Goal: Information Seeking & Learning: Learn about a topic

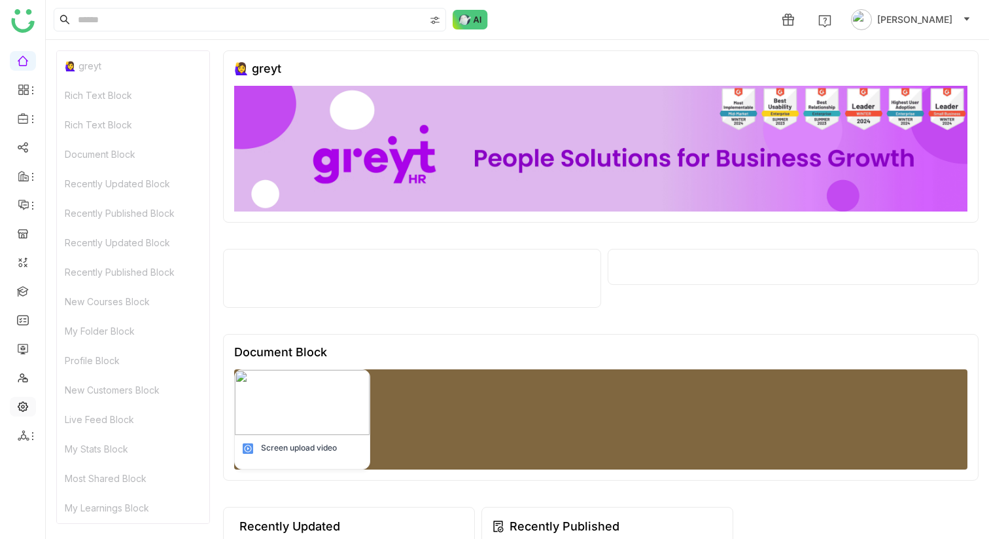
click at [23, 408] on link at bounding box center [23, 405] width 12 height 11
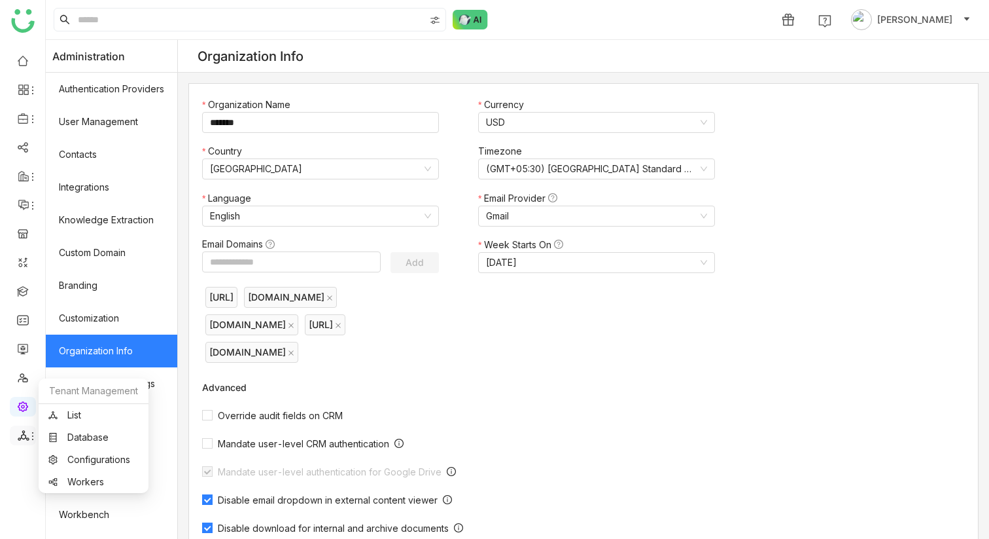
click at [20, 433] on icon at bounding box center [24, 435] width 12 height 12
click at [80, 415] on link "List" at bounding box center [93, 414] width 90 height 9
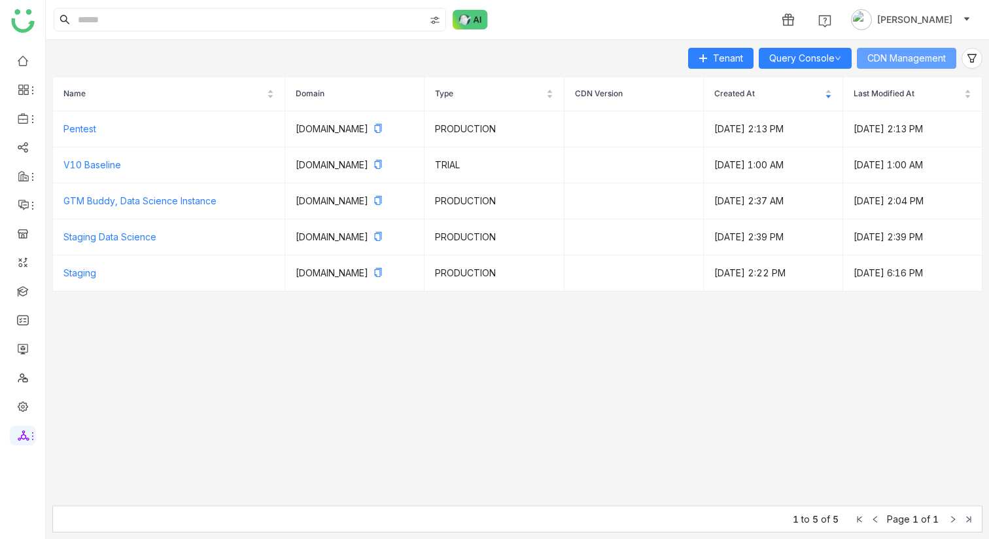
click at [918, 63] on span "CDN Management" at bounding box center [907, 58] width 79 height 14
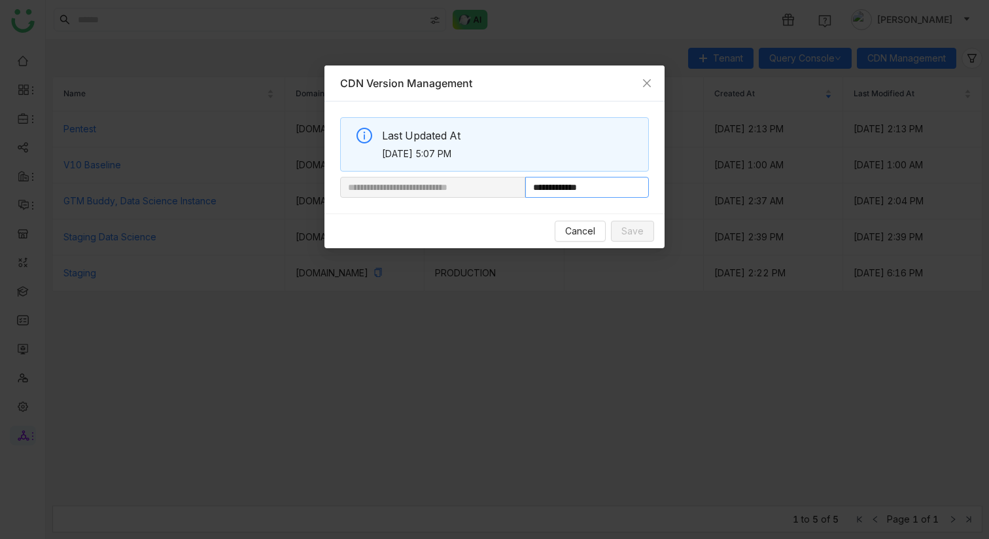
click at [622, 183] on input "**********" at bounding box center [587, 187] width 124 height 21
type input "**********"
click at [623, 228] on span "Save" at bounding box center [633, 231] width 22 height 14
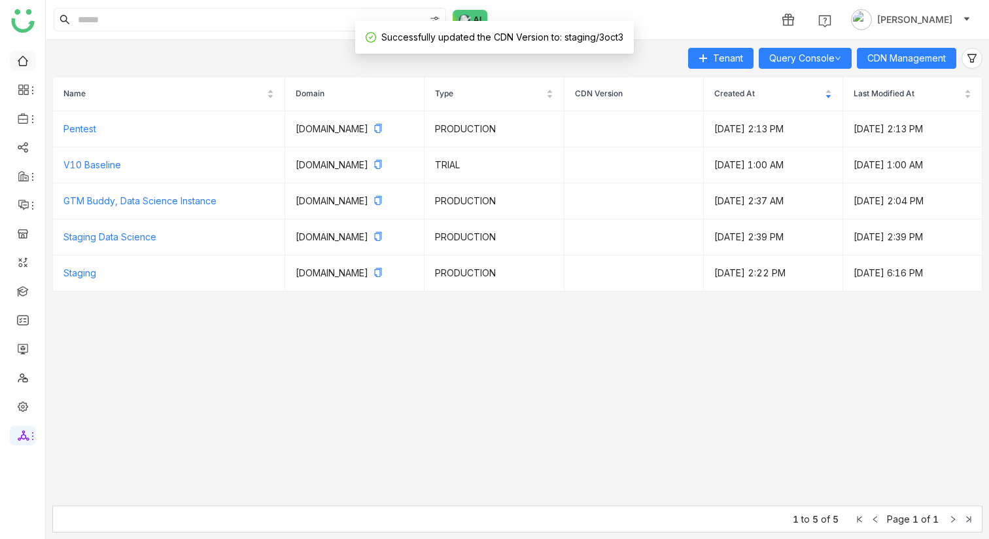
click at [24, 60] on link at bounding box center [23, 59] width 12 height 11
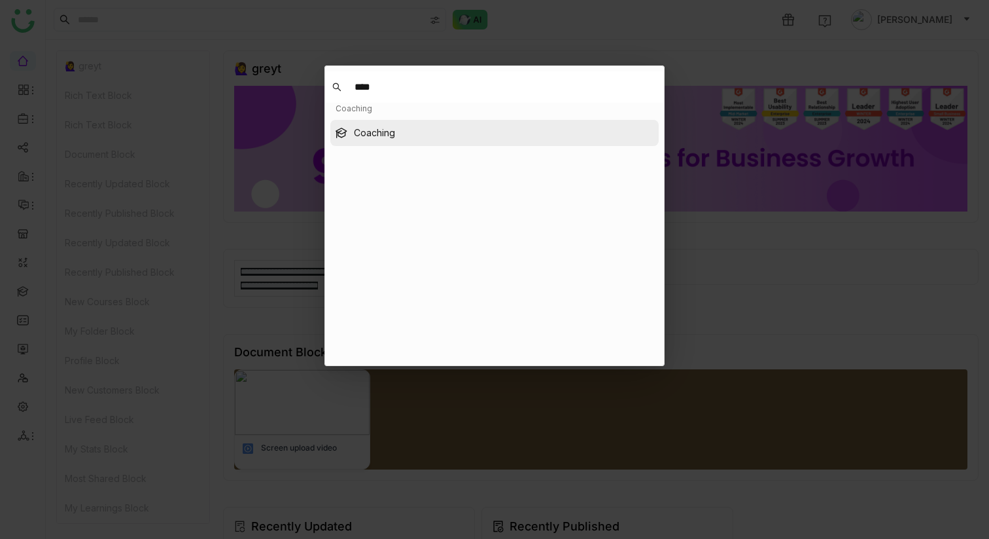
type input "****"
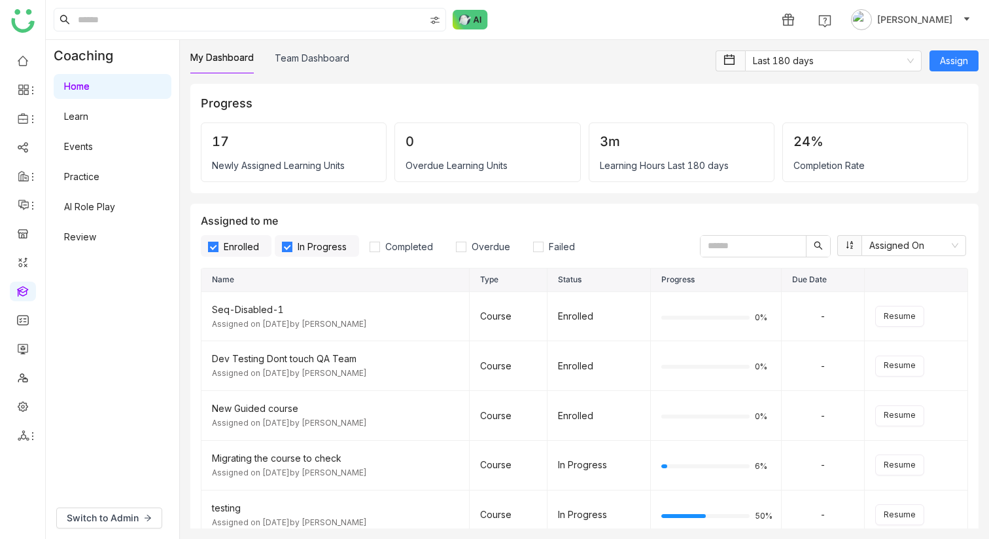
click at [88, 120] on link "Learn" at bounding box center [76, 116] width 24 height 11
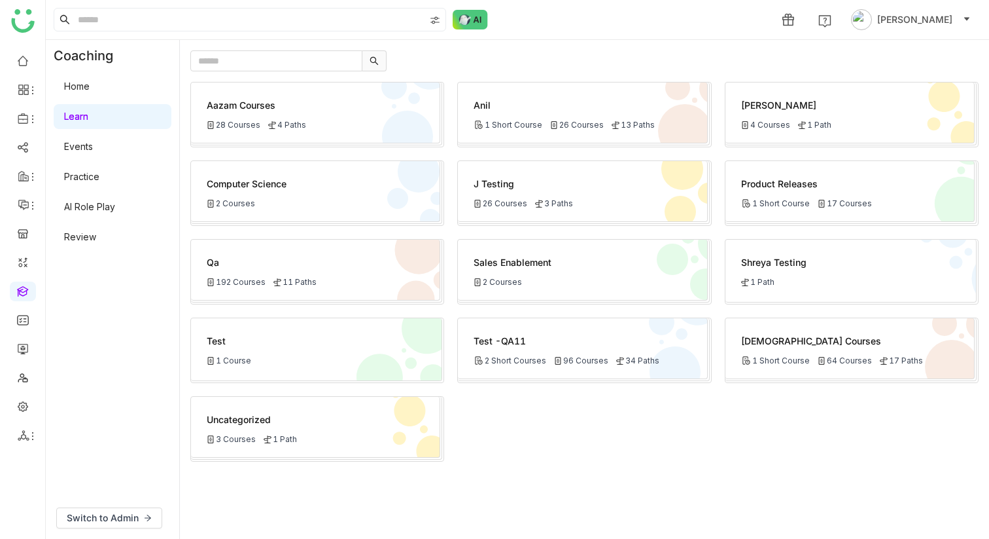
click at [99, 201] on link "AI Role Play" at bounding box center [89, 206] width 51 height 11
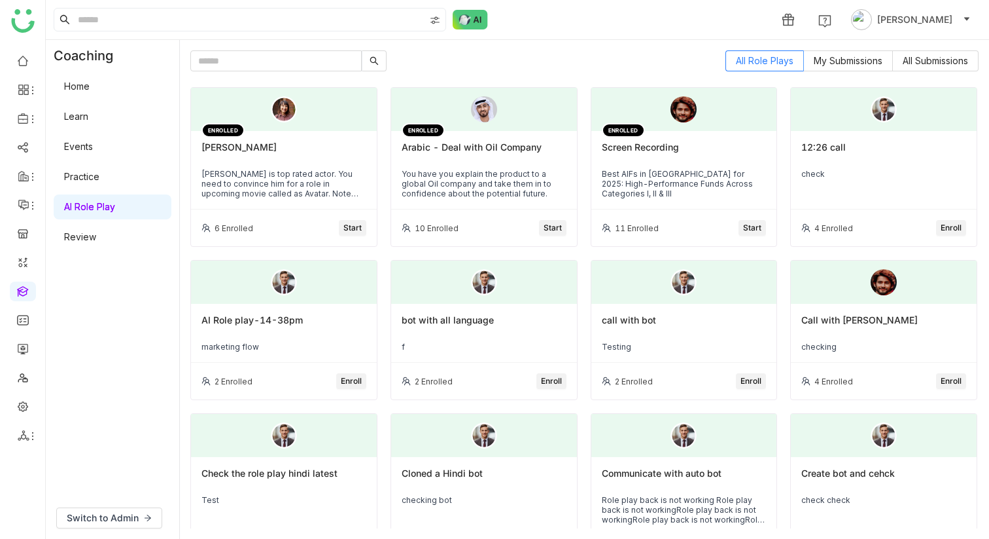
click at [312, 185] on div "Mahesh Babu is top rated actor. You need to convince him for a role in upcoming…" at bounding box center [284, 183] width 165 height 29
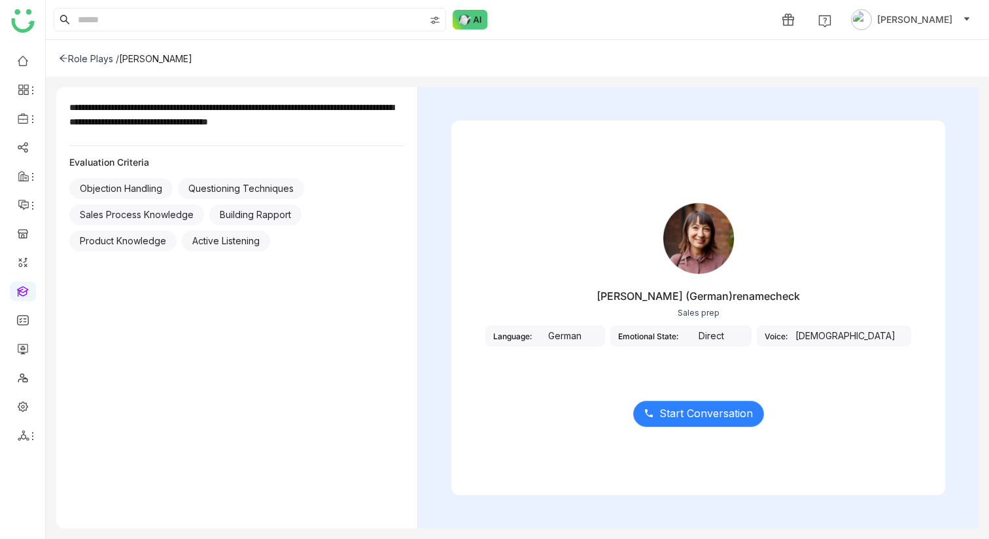
click at [727, 409] on span "Start Conversation" at bounding box center [707, 413] width 94 height 16
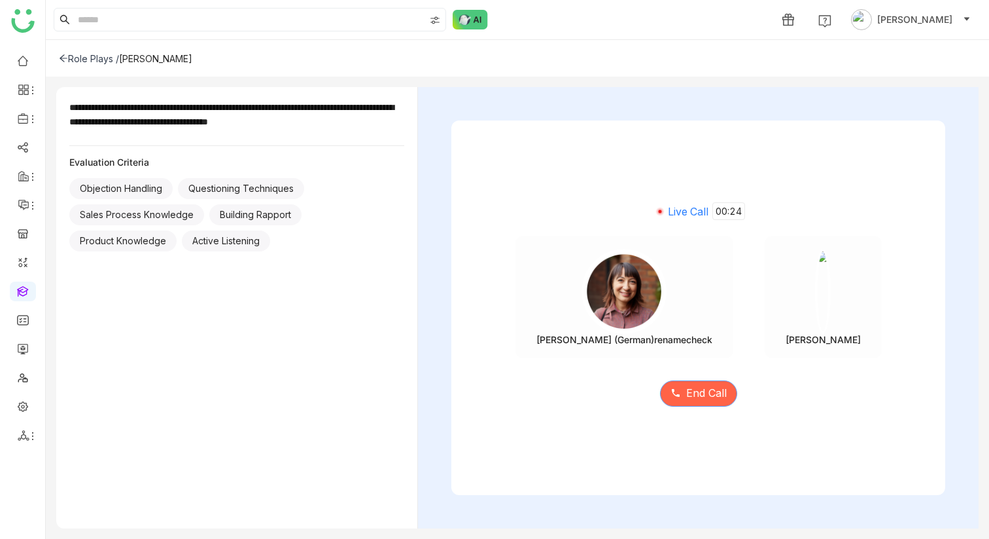
click at [715, 400] on span "End Call" at bounding box center [706, 393] width 41 height 16
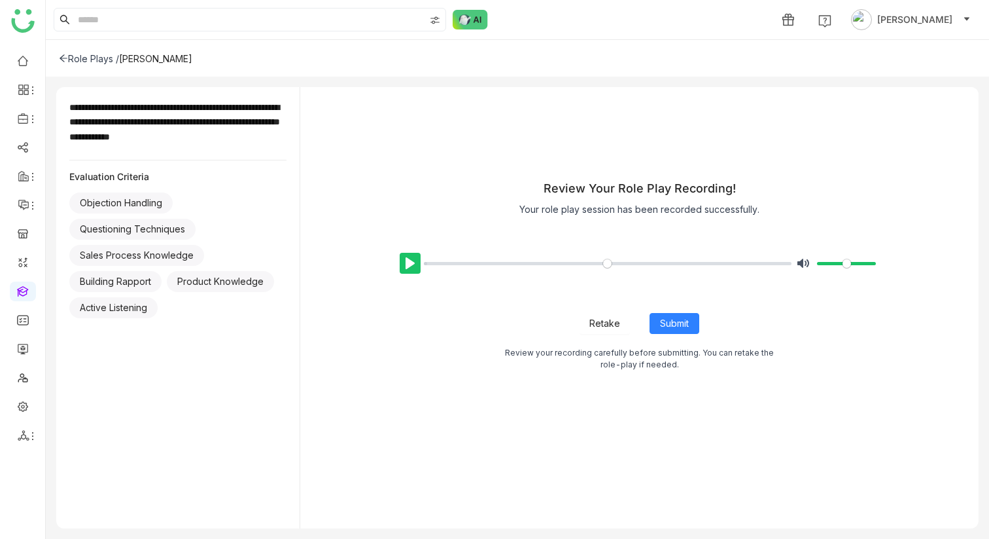
click at [407, 262] on button "Pause Play" at bounding box center [410, 263] width 21 height 21
type input "*"
click at [486, 264] on input "Seek" at bounding box center [608, 263] width 368 height 12
click at [673, 329] on span "Submit" at bounding box center [674, 323] width 29 height 14
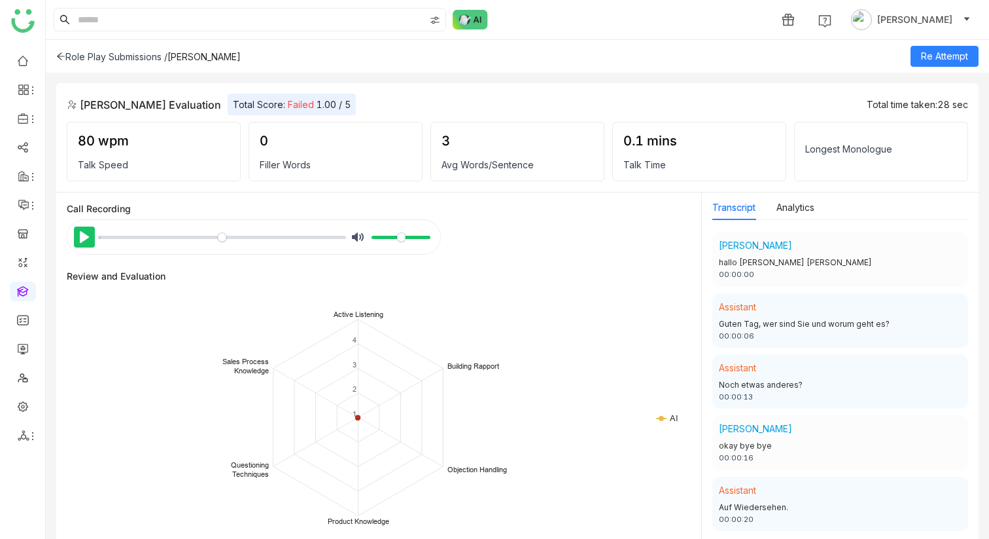
click at [88, 227] on button "Pause Play" at bounding box center [84, 236] width 21 height 21
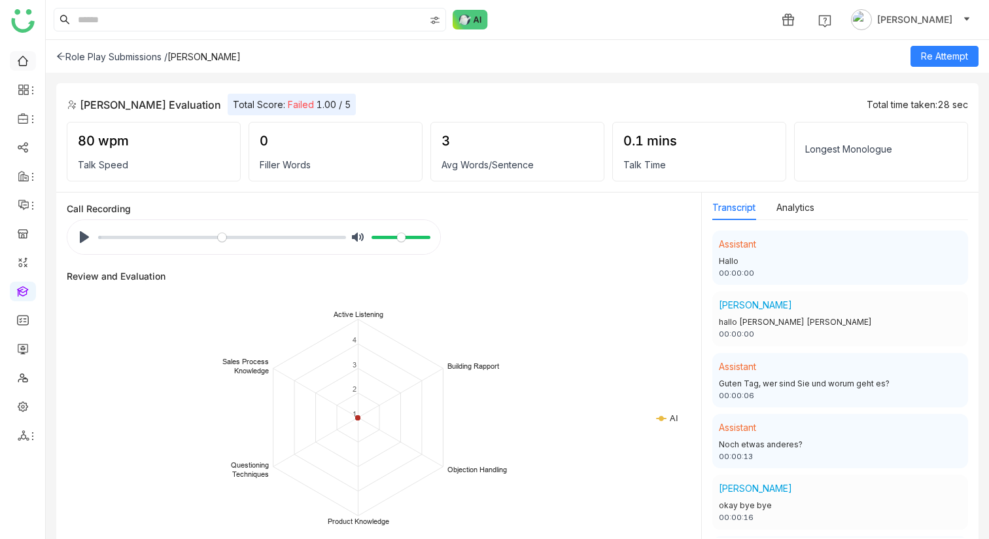
click at [27, 59] on link at bounding box center [23, 59] width 12 height 11
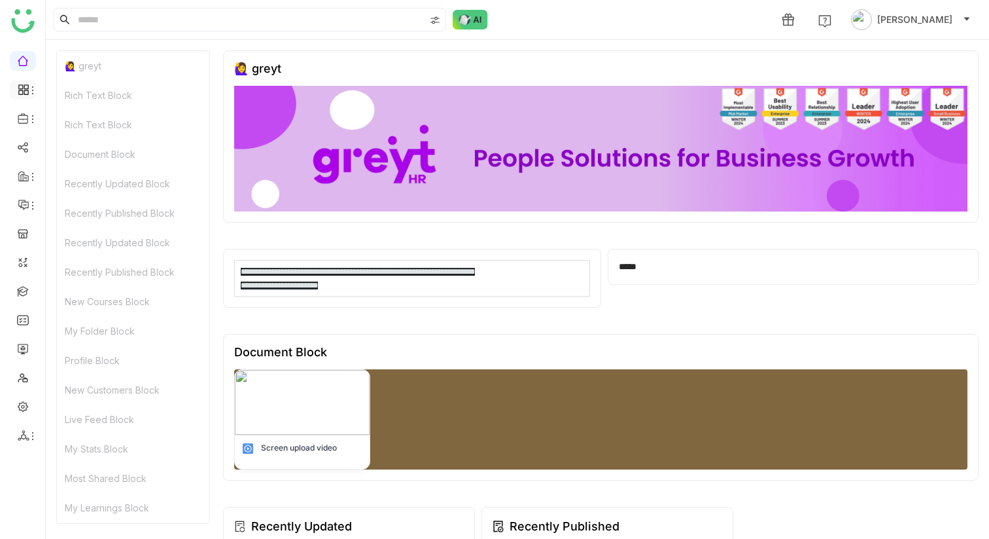
click at [24, 93] on icon at bounding box center [26, 92] width 5 height 5
click at [67, 123] on link "Dashboard" at bounding box center [90, 120] width 85 height 9
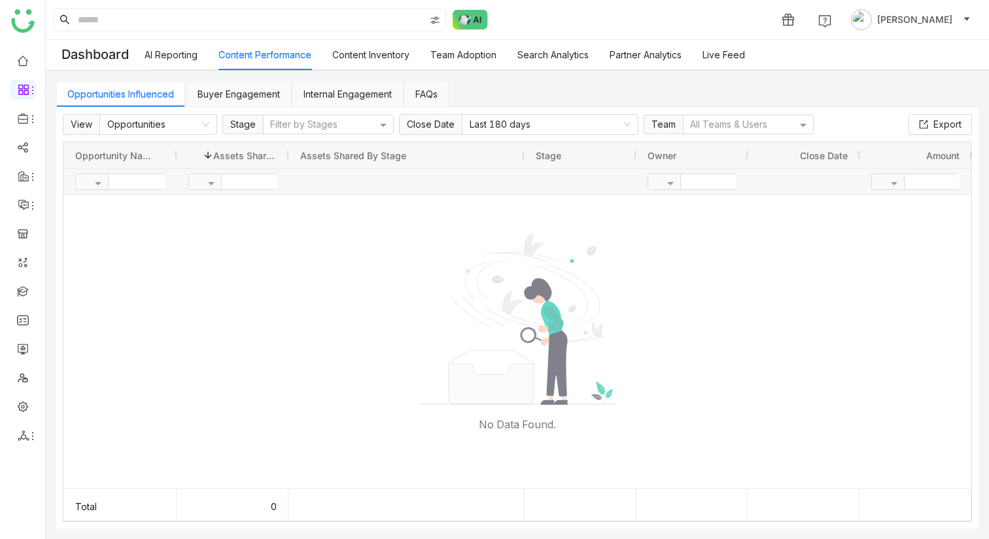
click at [20, 50] on ul at bounding box center [22, 248] width 45 height 412
click at [20, 54] on link at bounding box center [23, 59] width 12 height 11
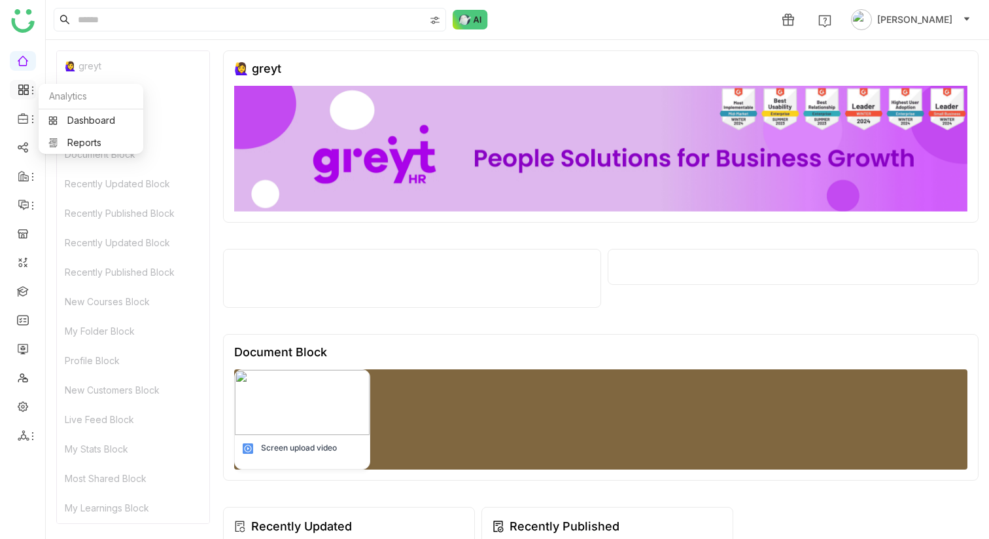
click at [20, 90] on span at bounding box center [22, 90] width 7 height 0
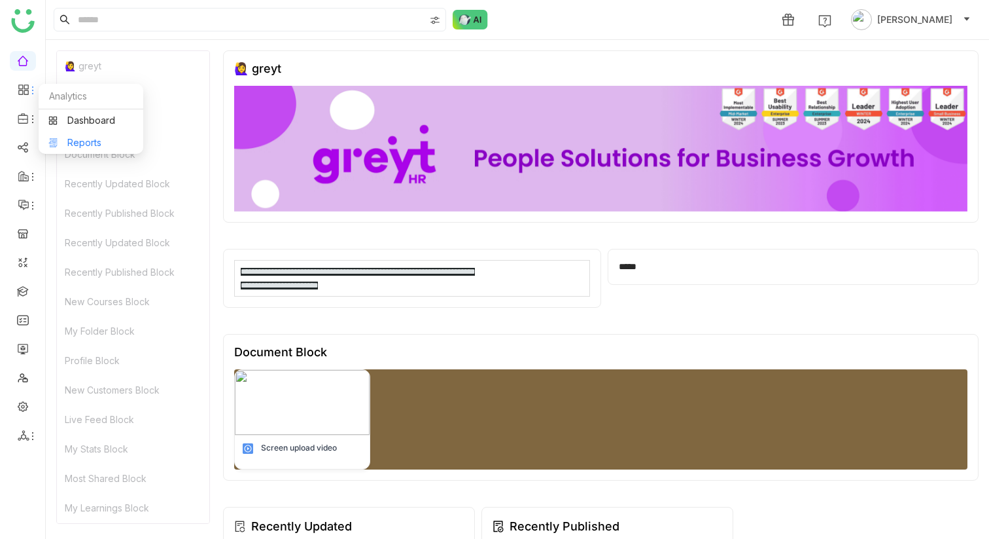
click at [71, 138] on link "Reports" at bounding box center [90, 142] width 85 height 9
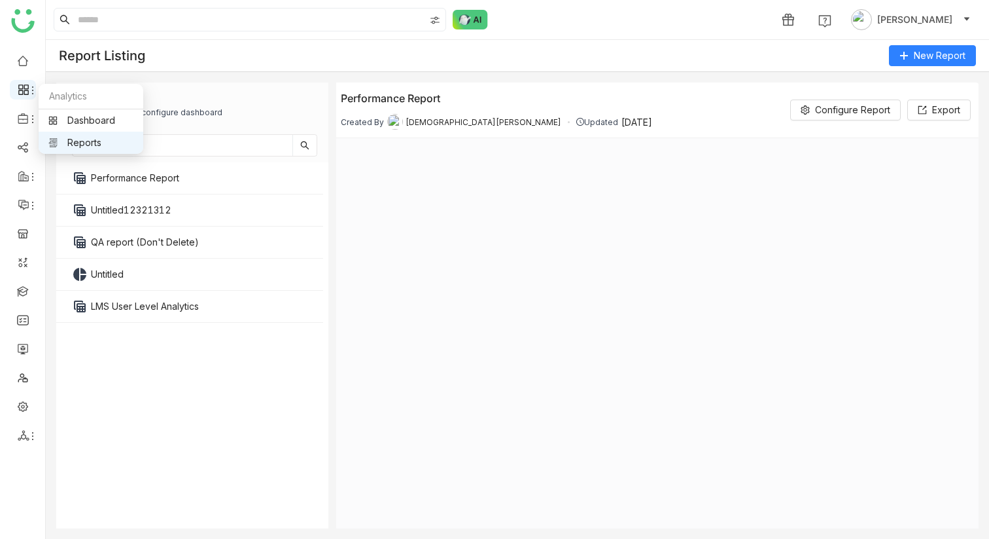
click at [32, 94] on icon at bounding box center [32, 90] width 1 height 8
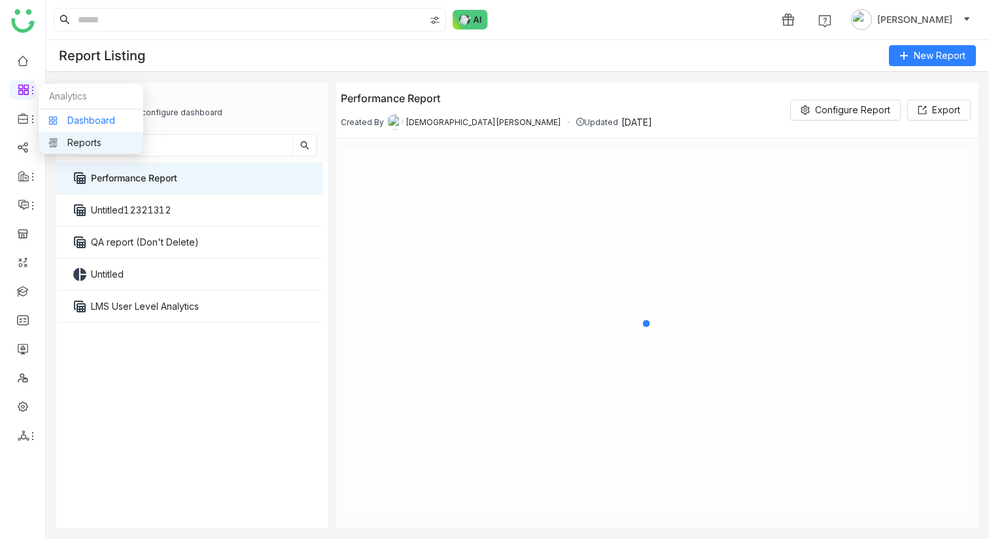
click at [76, 122] on link "Dashboard" at bounding box center [90, 120] width 85 height 9
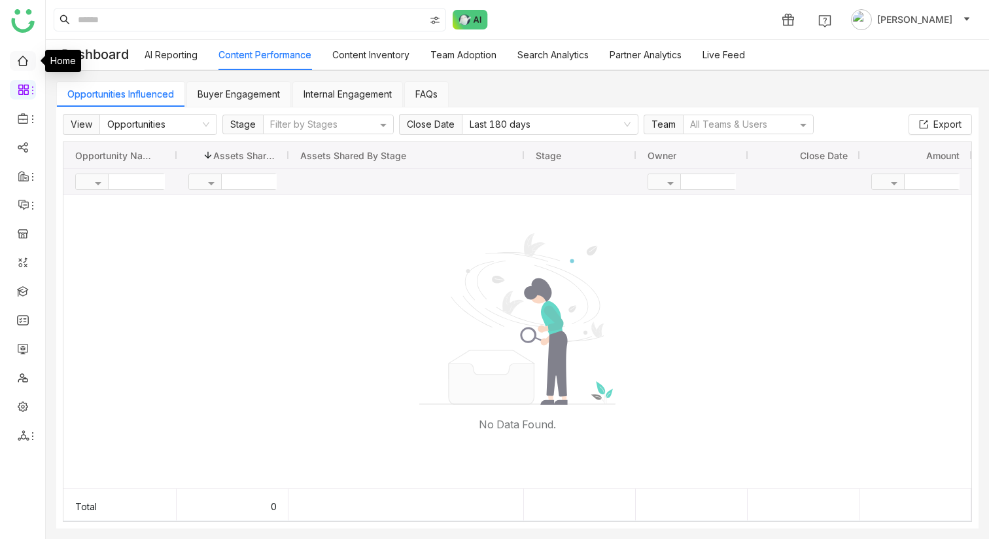
click at [29, 63] on link at bounding box center [23, 59] width 12 height 11
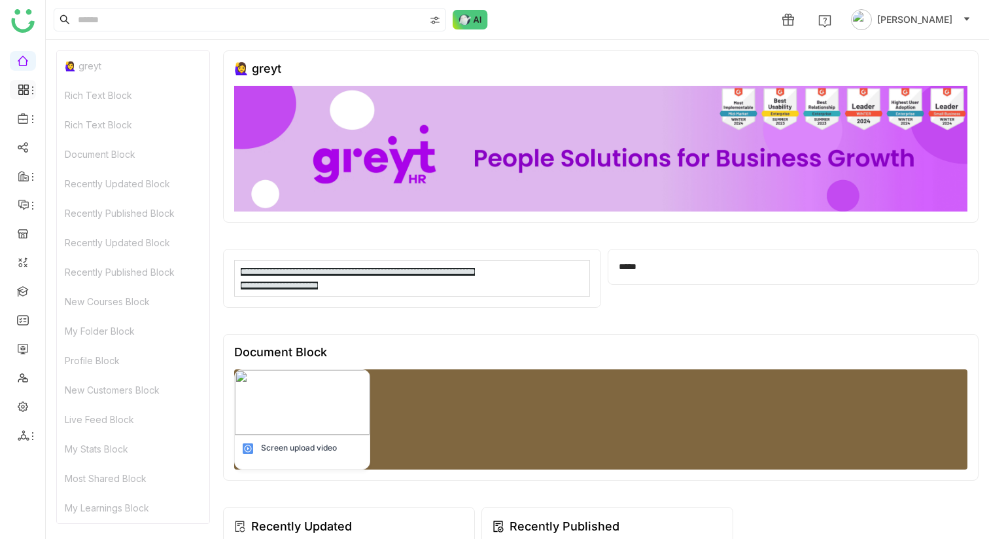
click at [22, 87] on icon at bounding box center [24, 90] width 12 height 12
click at [86, 122] on link "Dashboard" at bounding box center [90, 120] width 85 height 9
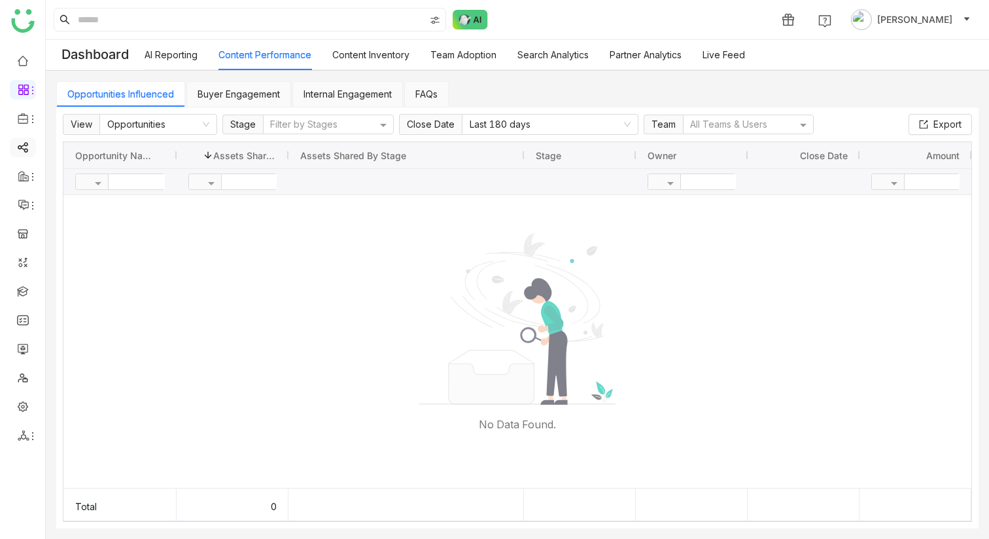
click at [23, 143] on link at bounding box center [23, 146] width 12 height 11
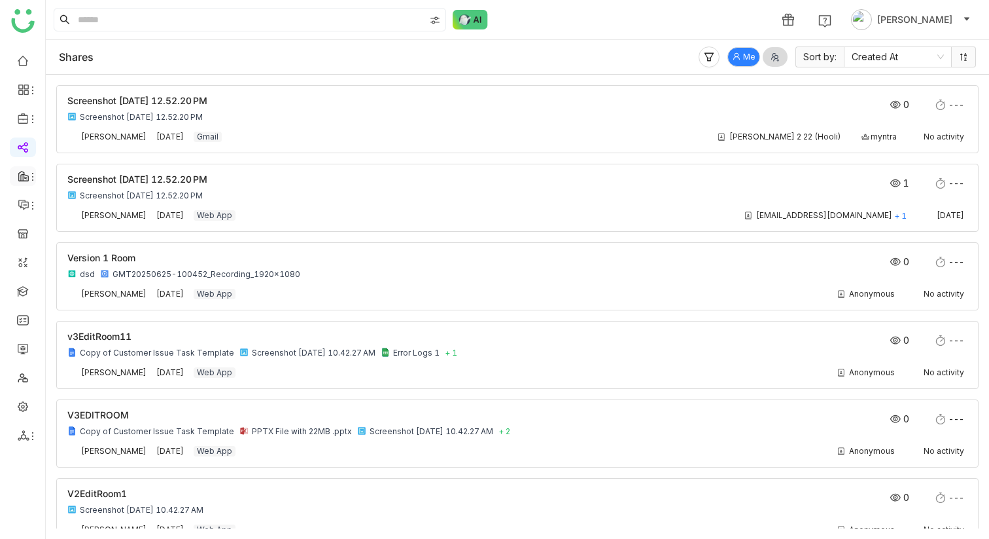
click at [26, 171] on icon at bounding box center [24, 176] width 12 height 12
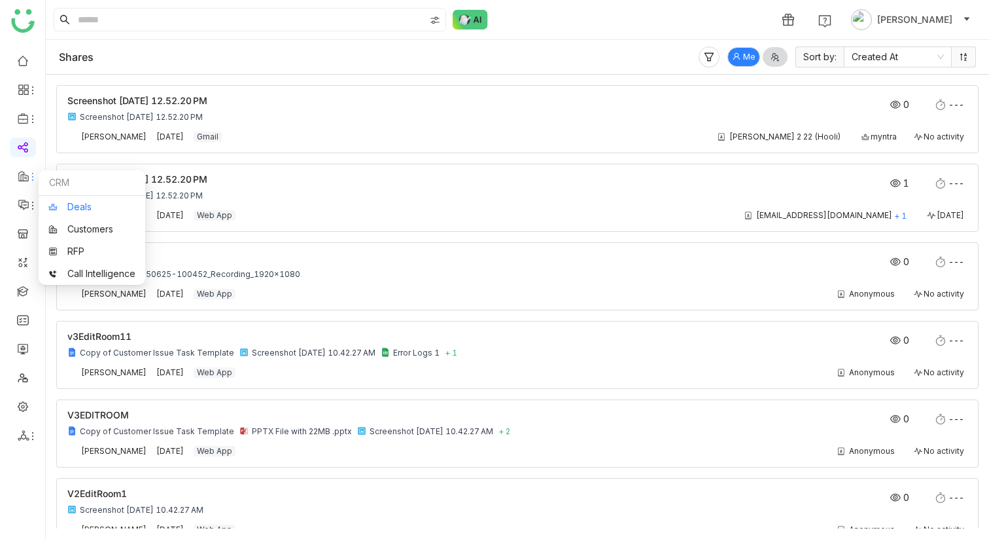
click at [103, 211] on link "Deals" at bounding box center [91, 206] width 87 height 9
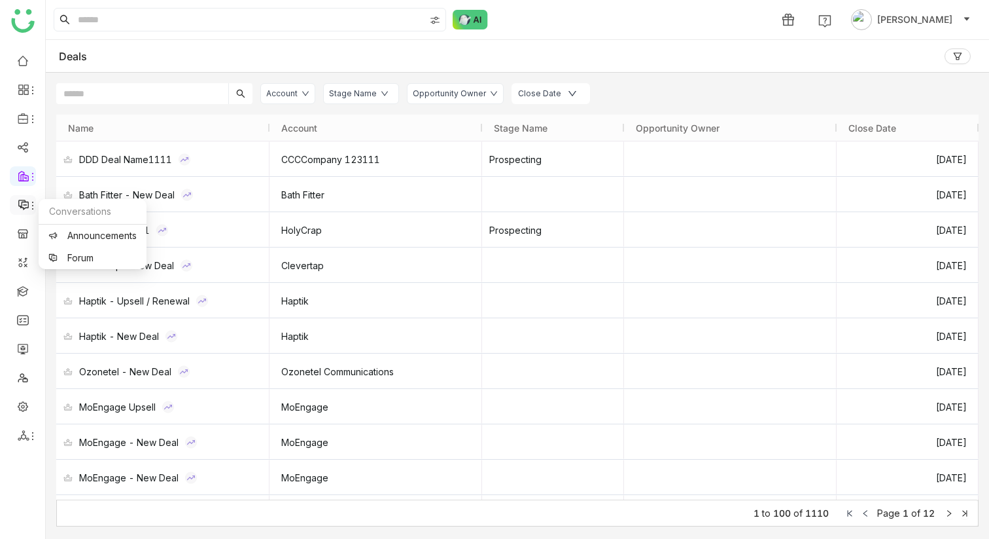
click at [22, 199] on icon at bounding box center [24, 205] width 12 height 12
click at [63, 231] on link "Announcements" at bounding box center [92, 235] width 88 height 9
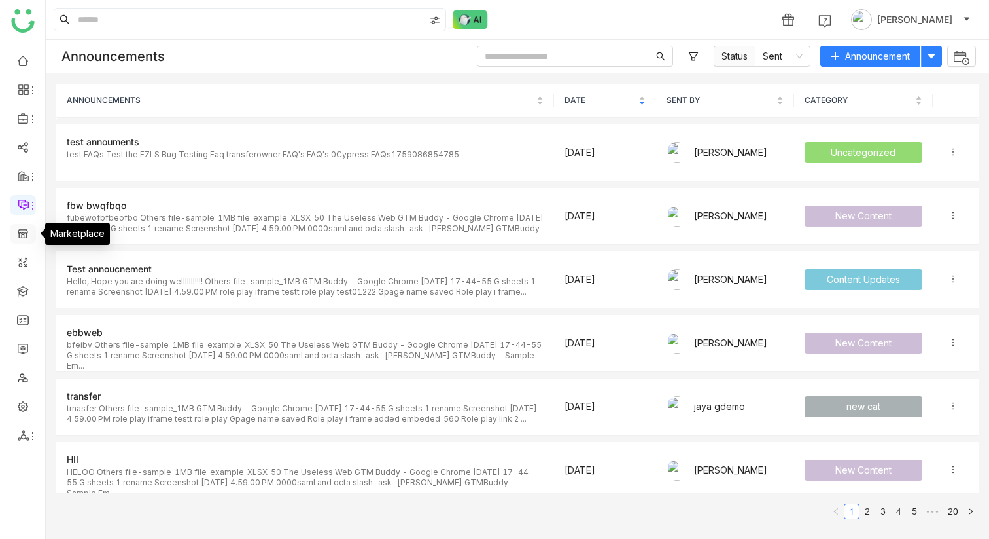
click at [20, 227] on link at bounding box center [23, 232] width 12 height 11
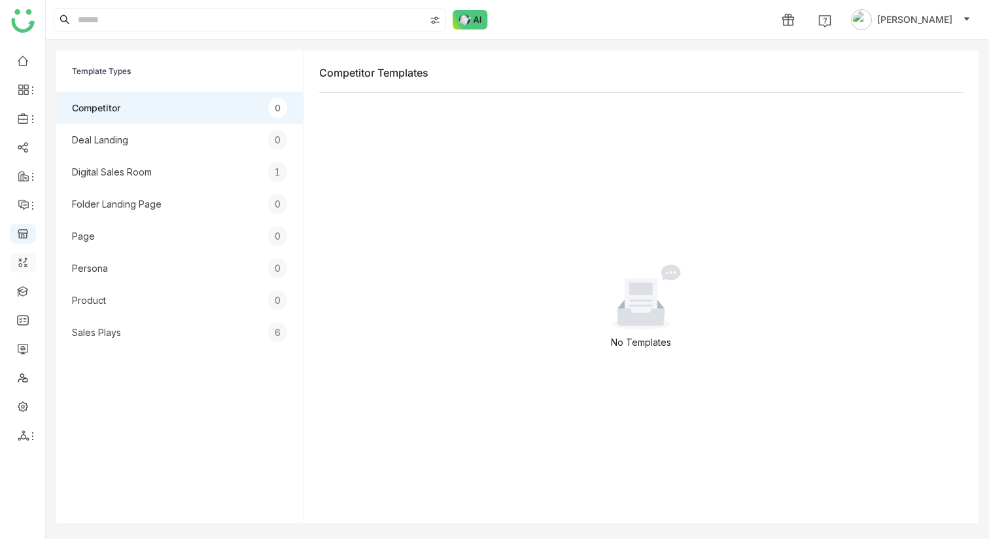
click at [17, 262] on link at bounding box center [23, 261] width 12 height 11
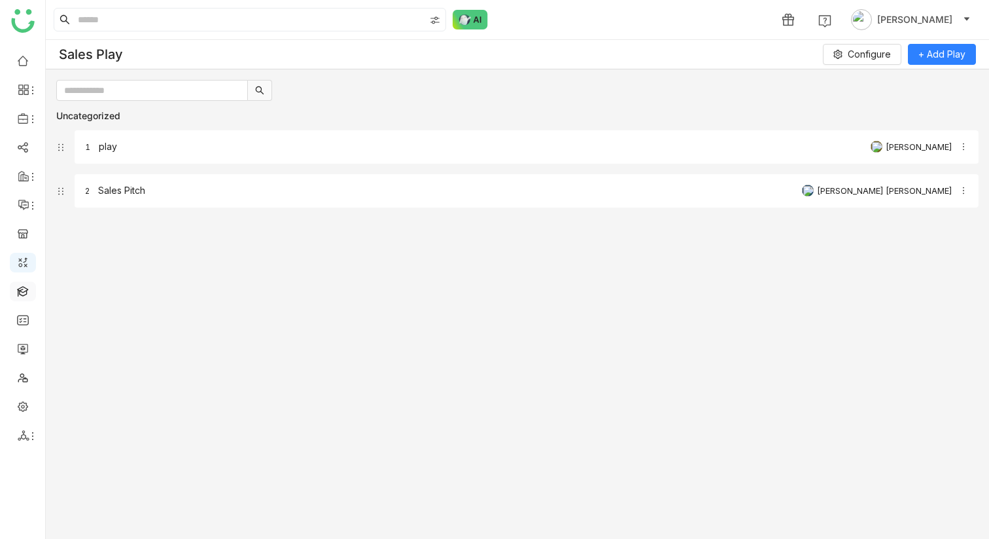
click at [24, 295] on link at bounding box center [23, 290] width 12 height 11
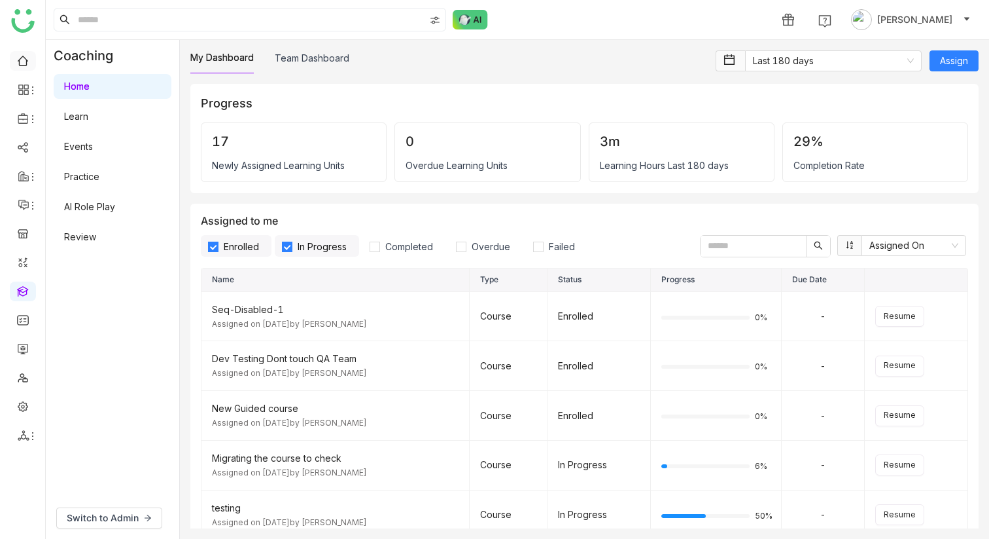
click at [23, 62] on link at bounding box center [23, 59] width 12 height 11
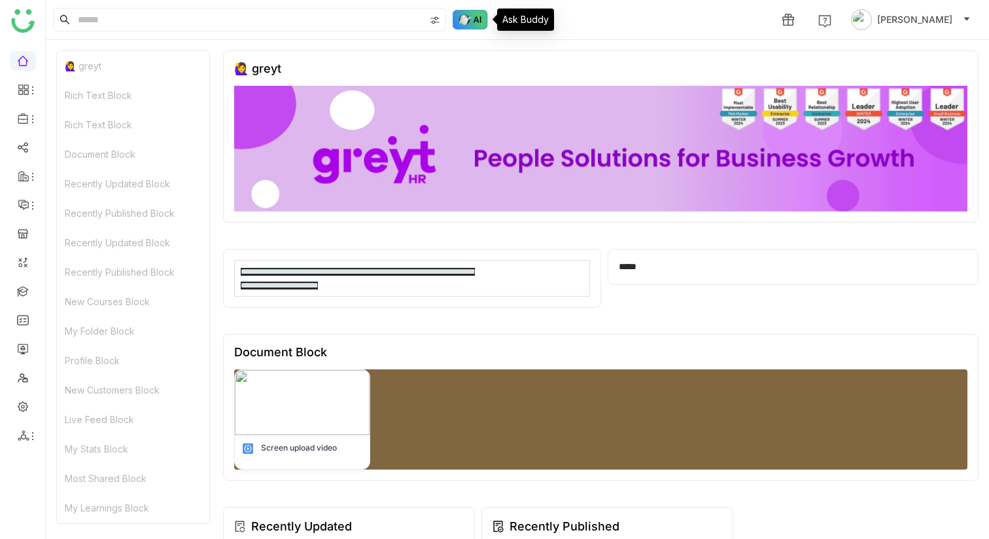
click at [464, 12] on img at bounding box center [470, 20] width 35 height 20
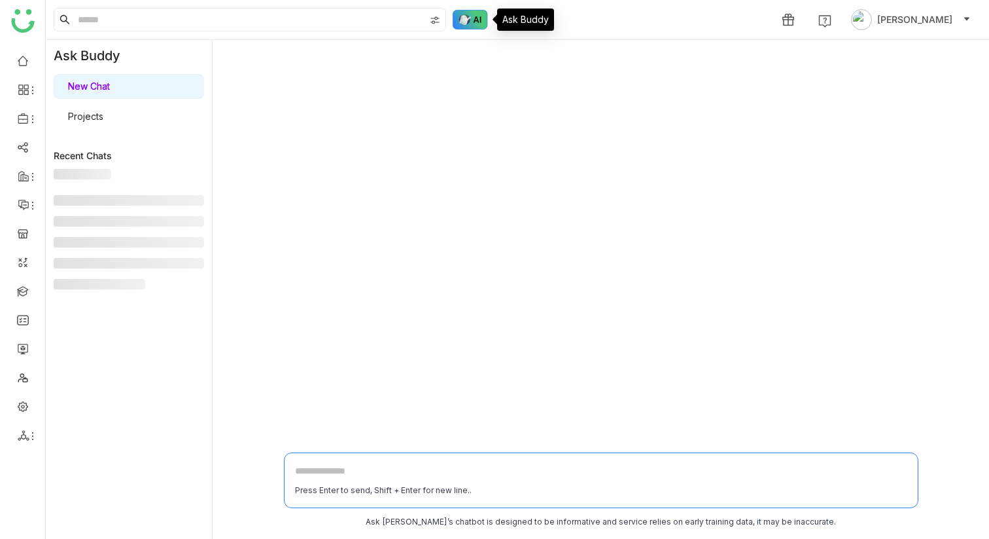
click at [466, 20] on img at bounding box center [470, 20] width 35 height 20
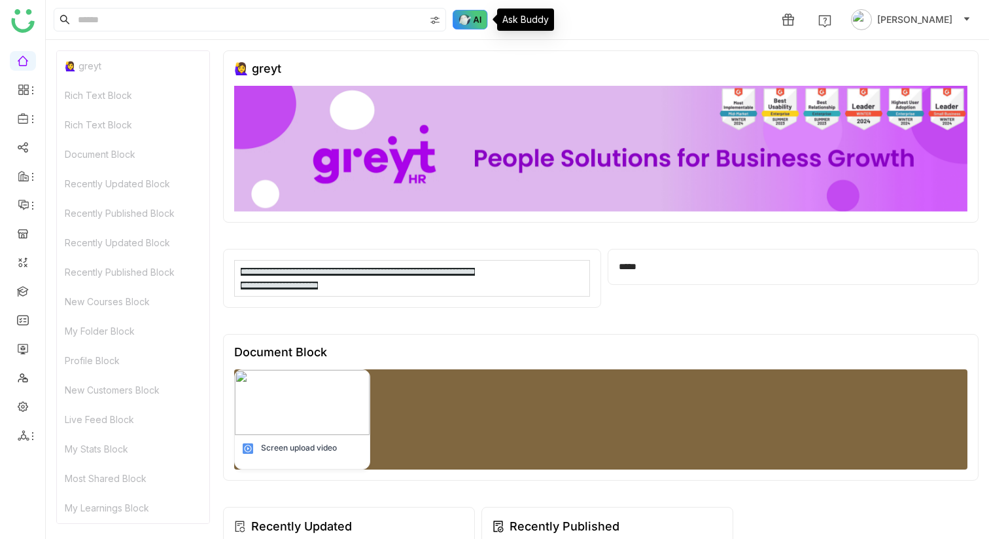
click at [484, 27] on img at bounding box center [470, 20] width 35 height 20
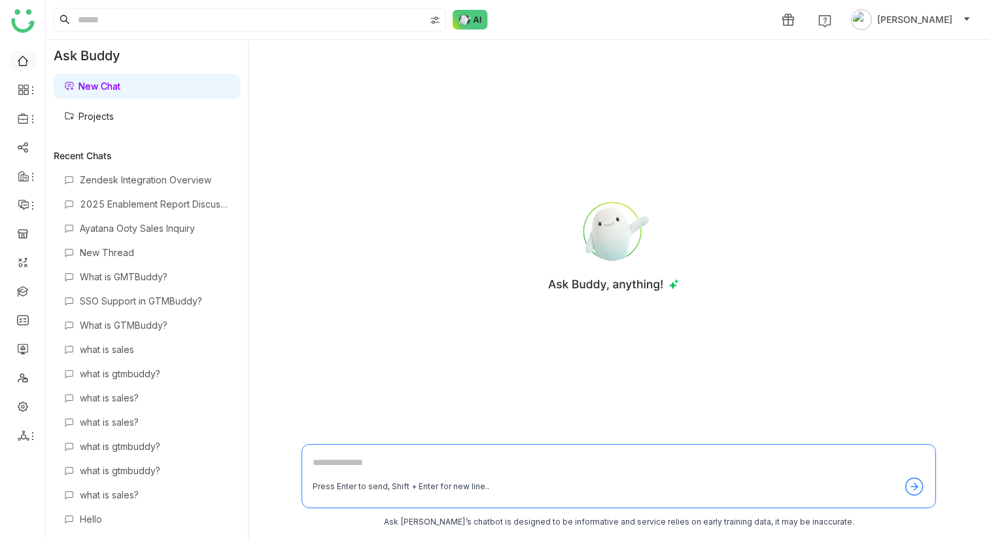
click at [17, 56] on link at bounding box center [23, 59] width 12 height 11
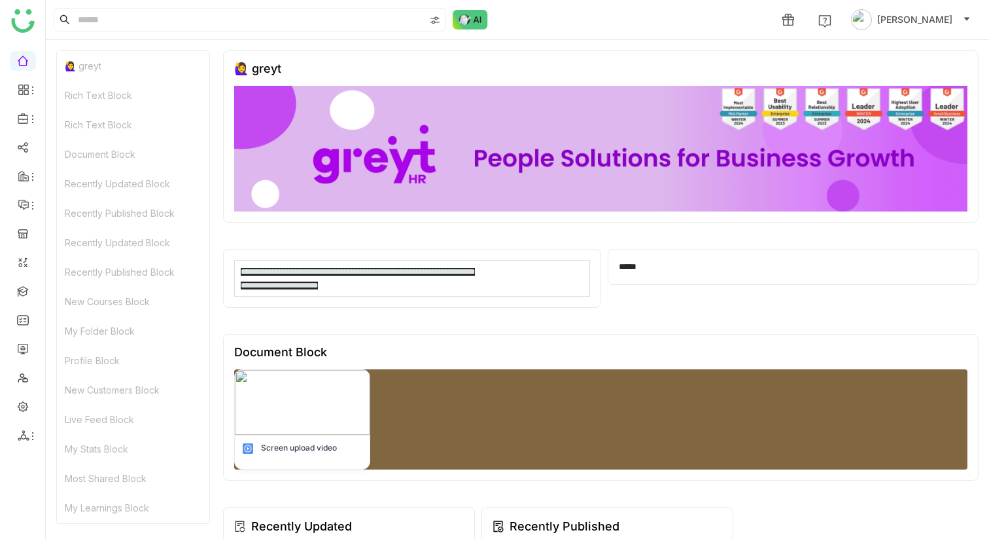
click at [84, 133] on div "Rich Text Block" at bounding box center [133, 124] width 152 height 29
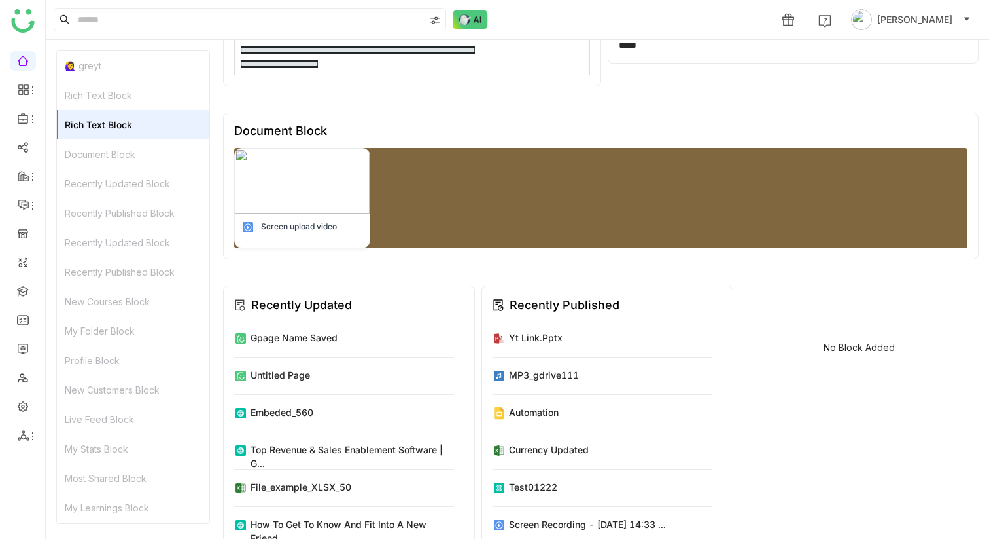
click at [140, 200] on div "Recently Published Block" at bounding box center [133, 212] width 152 height 29
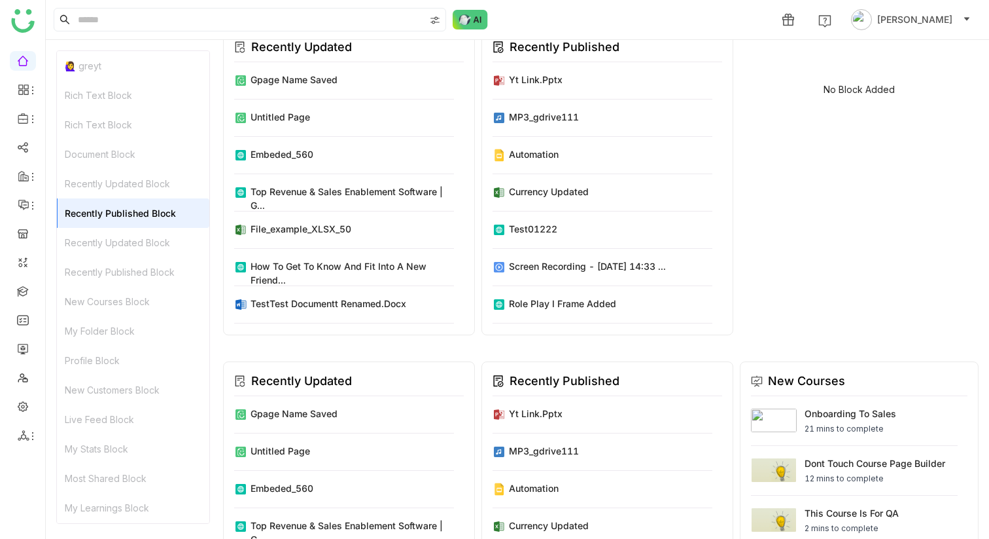
click at [142, 259] on div "Recently Published Block" at bounding box center [133, 271] width 152 height 29
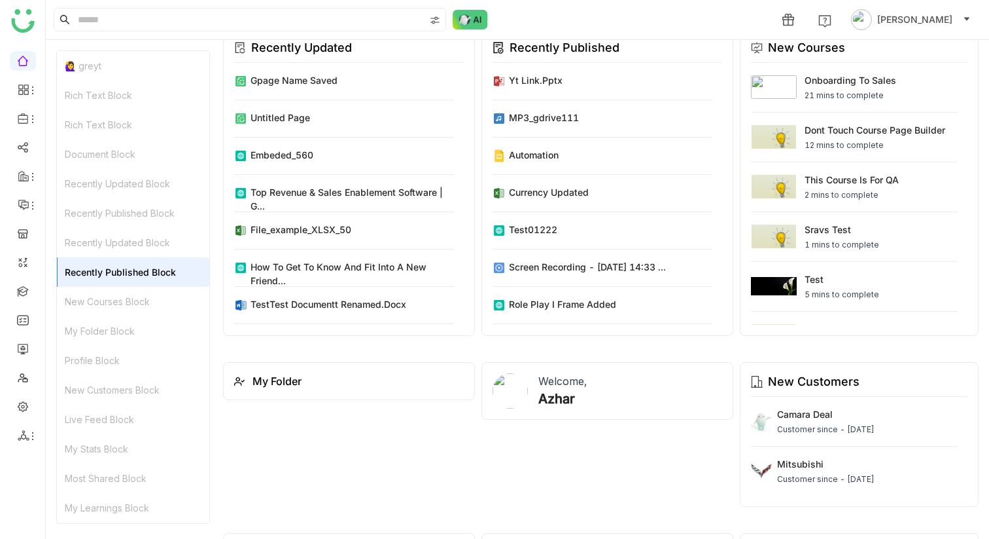
click at [174, 393] on div "New Customers Block" at bounding box center [133, 389] width 152 height 29
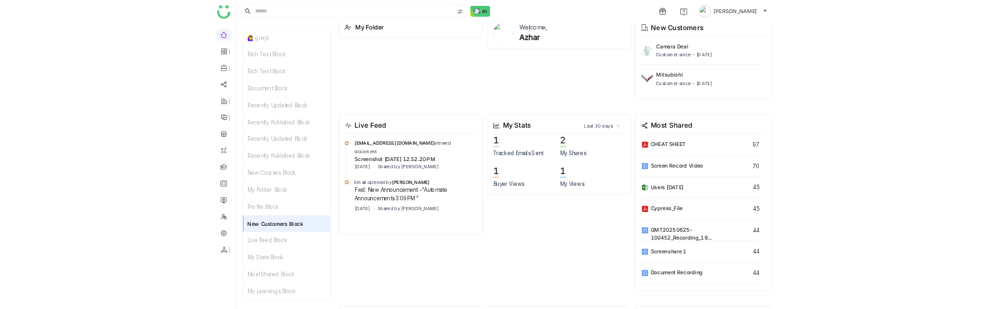
scroll to position [1146, 0]
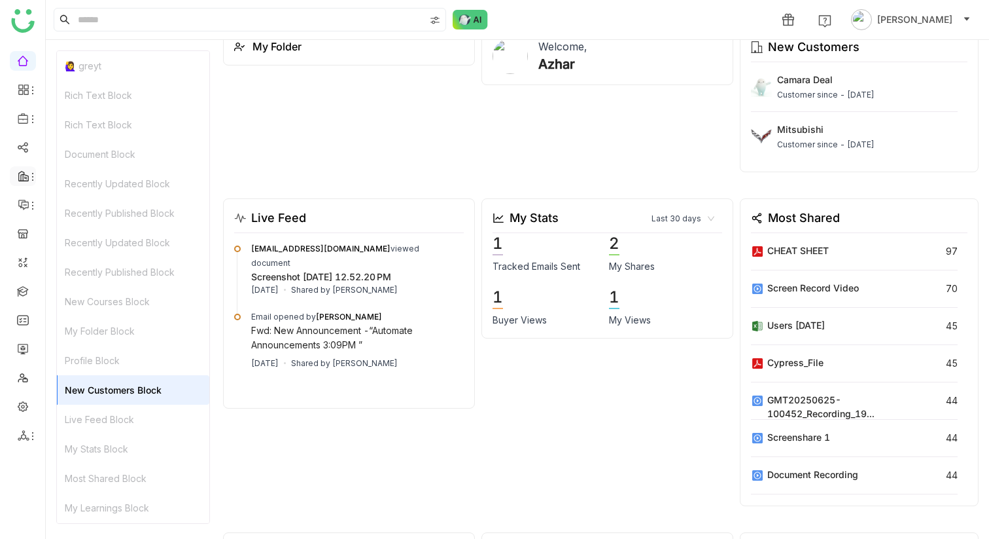
click at [18, 171] on icon at bounding box center [24, 176] width 12 height 12
click at [26, 96] on li at bounding box center [23, 90] width 26 height 20
click at [21, 113] on icon at bounding box center [24, 119] width 12 height 12
click at [79, 195] on link "Library" at bounding box center [90, 193] width 85 height 9
